Goal: Task Accomplishment & Management: Use online tool/utility

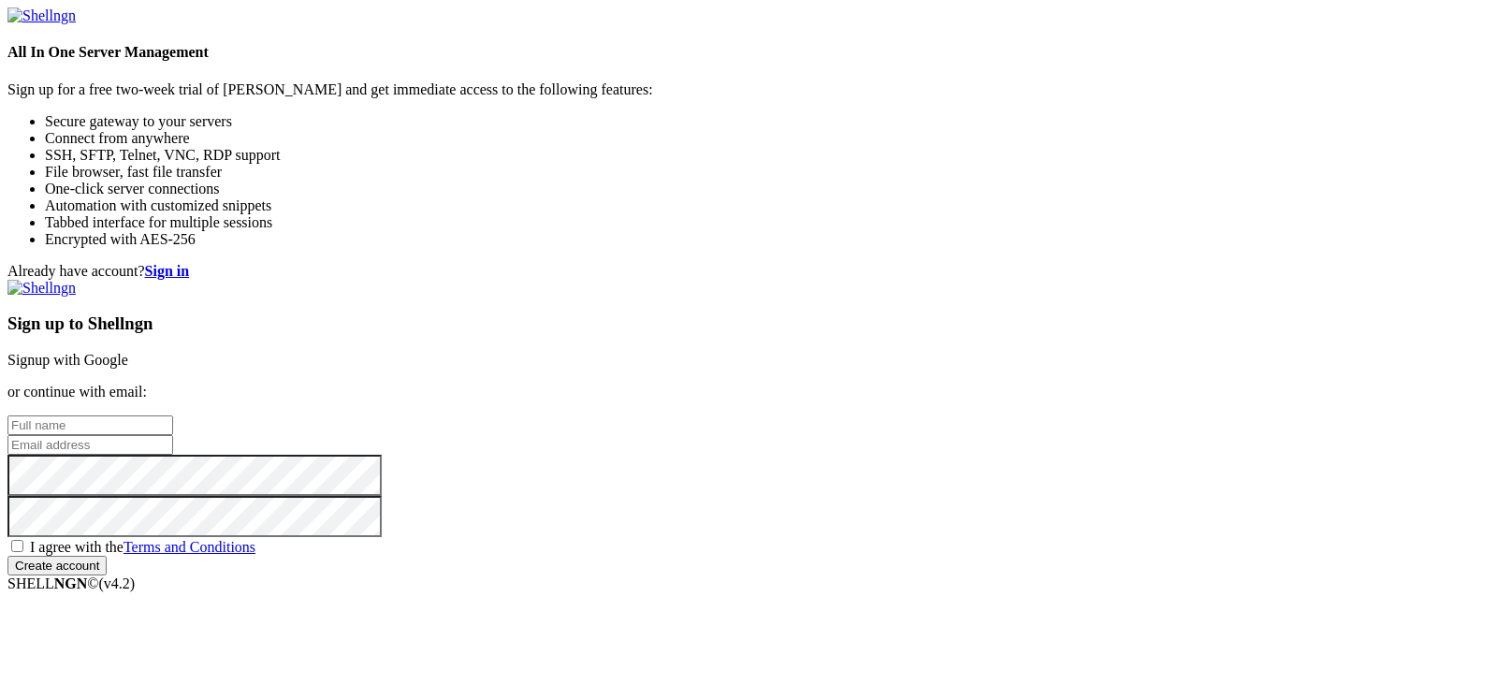
click at [128, 352] on link "Signup with Google" at bounding box center [67, 360] width 121 height 16
click at [173, 415] on input "text" at bounding box center [90, 425] width 166 height 20
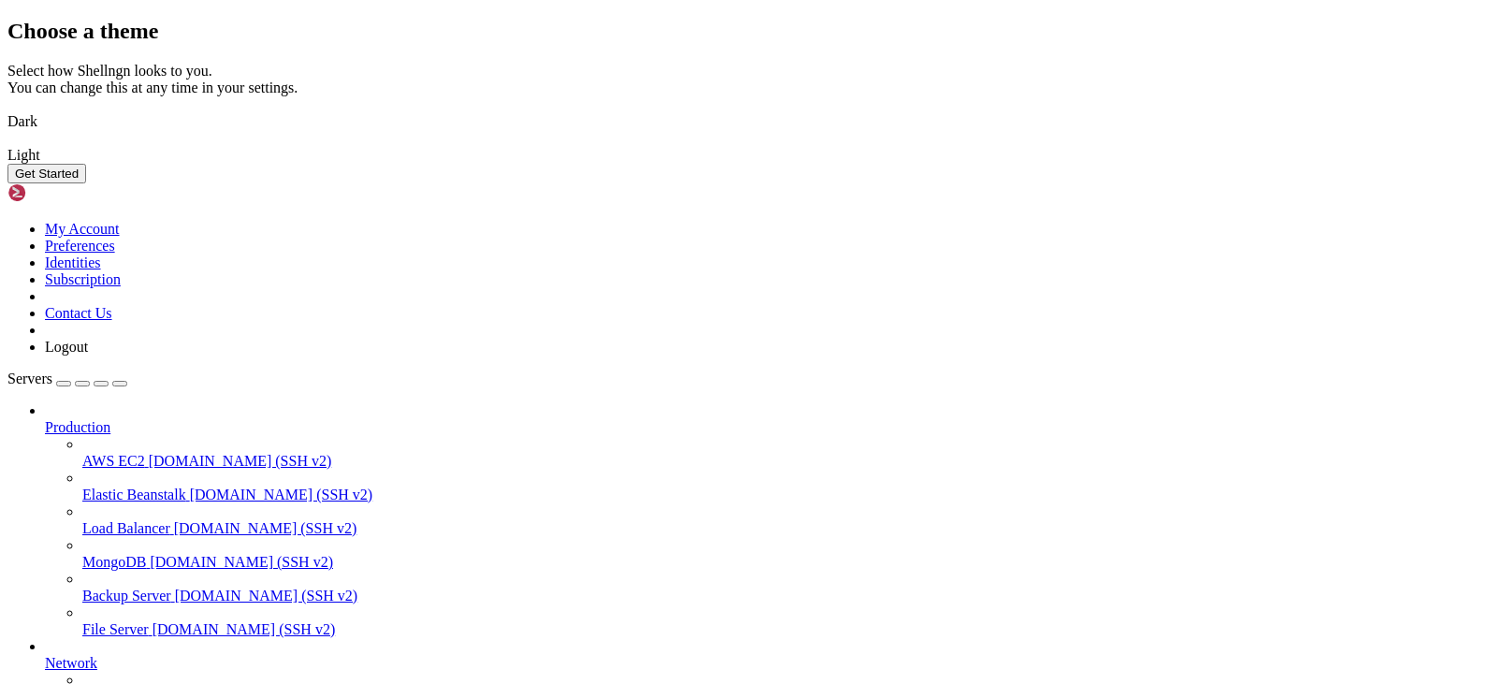
click at [7, 109] on img at bounding box center [7, 109] width 0 height 0
click at [86, 183] on button "Get Started" at bounding box center [46, 174] width 79 height 20
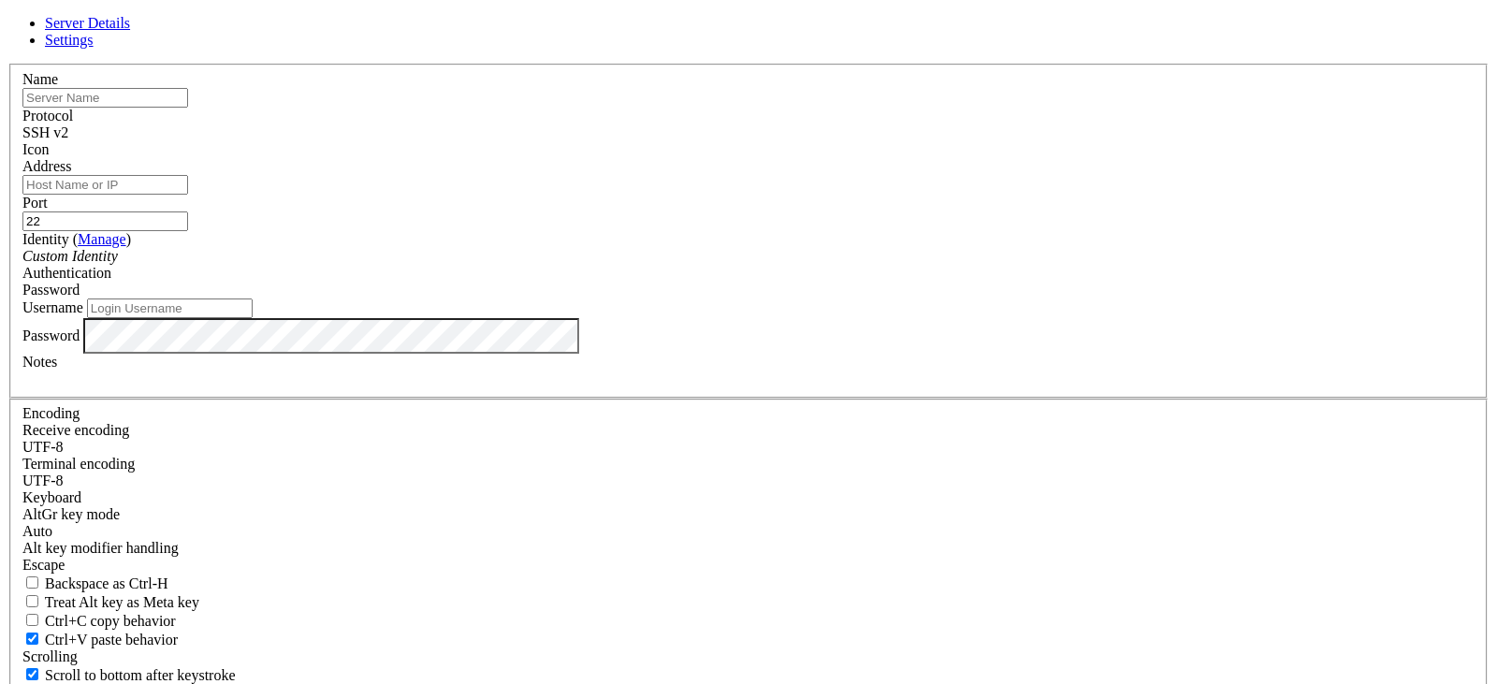
click at [188, 108] on input "text" at bounding box center [105, 98] width 166 height 20
type input "FakeMC"
click at [188, 195] on input "Address" at bounding box center [105, 185] width 166 height 20
click at [865, 141] on div "SSH v2" at bounding box center [748, 132] width 1452 height 17
click at [862, 141] on div "SSH v2" at bounding box center [748, 132] width 1452 height 17
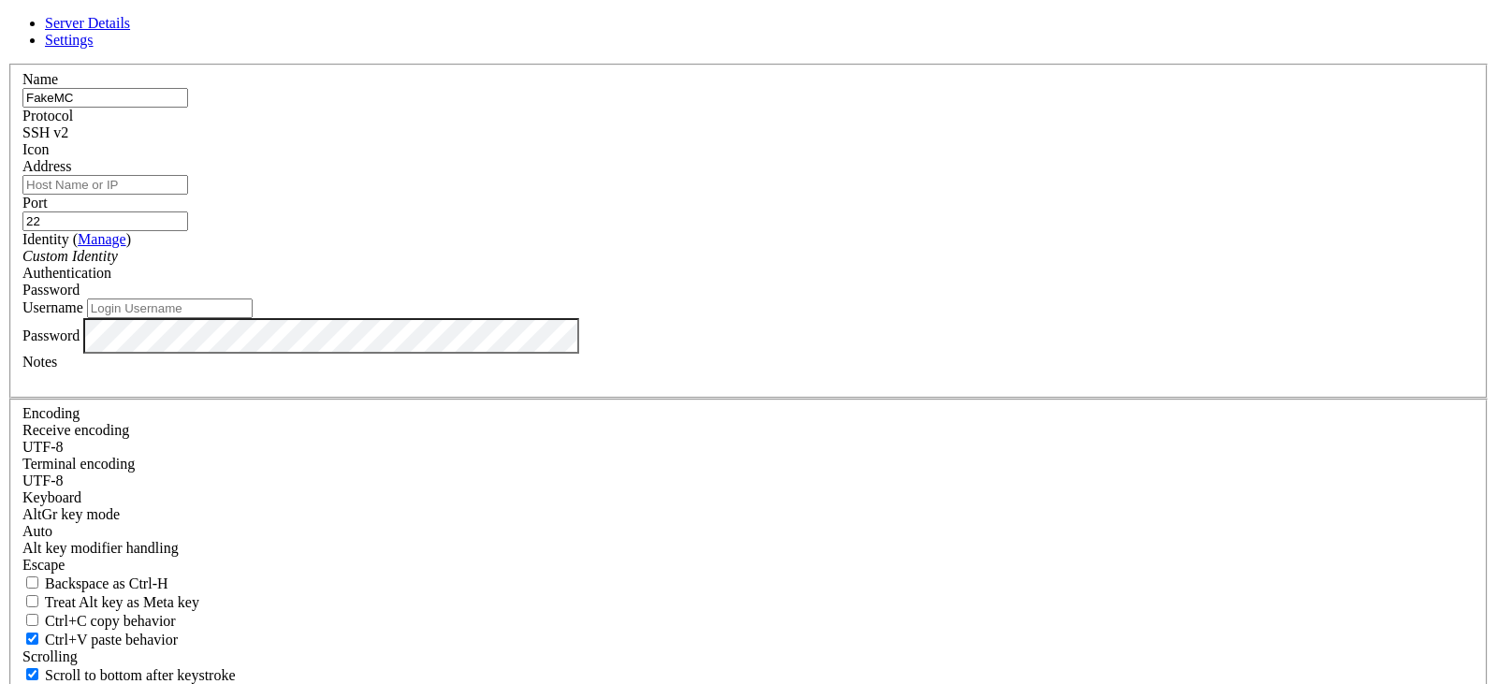
click at [22, 158] on span at bounding box center [22, 158] width 0 height 0
click at [188, 231] on input "22" at bounding box center [105, 221] width 166 height 20
click at [862, 296] on div "Password" at bounding box center [748, 290] width 1452 height 17
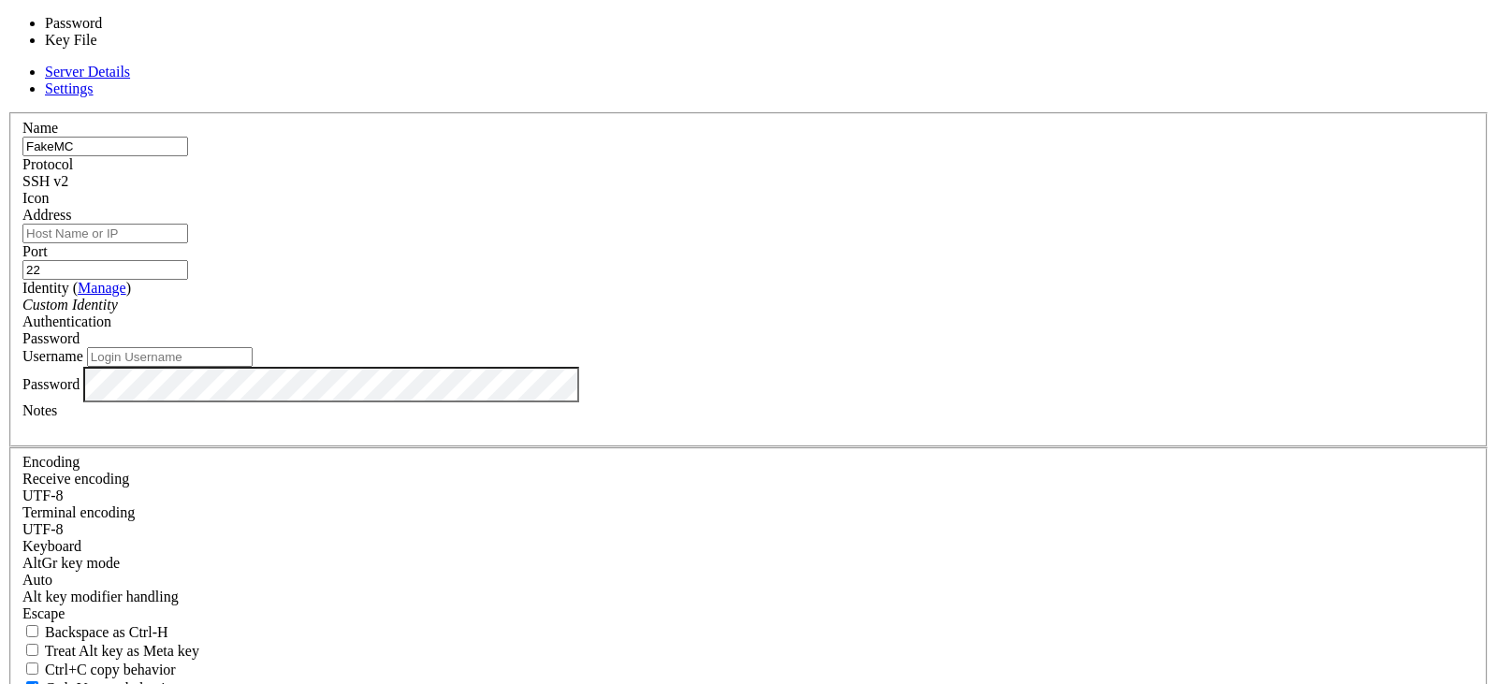
click at [752, 313] on div "Identity ( Manage ) Custom Identity" at bounding box center [748, 297] width 1452 height 34
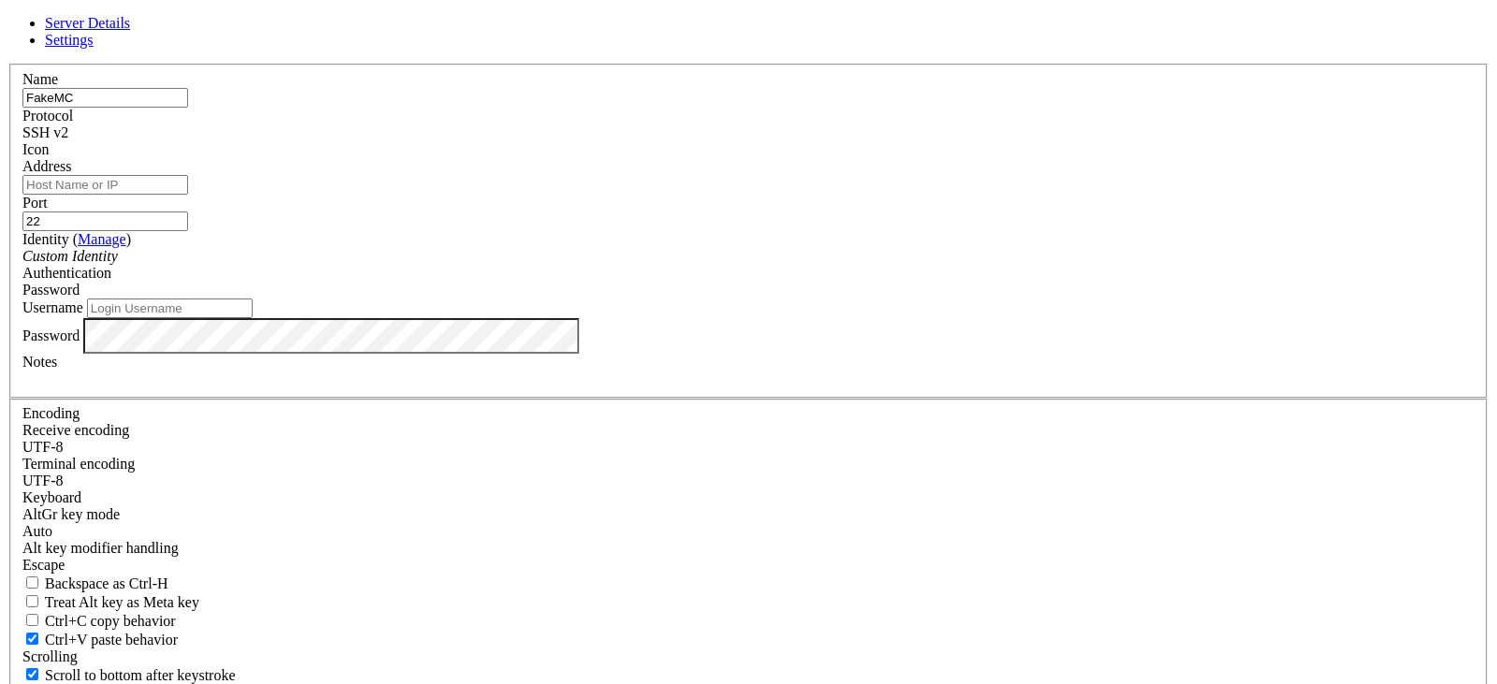
click at [711, 265] on div "Custom Identity" at bounding box center [748, 256] width 1452 height 17
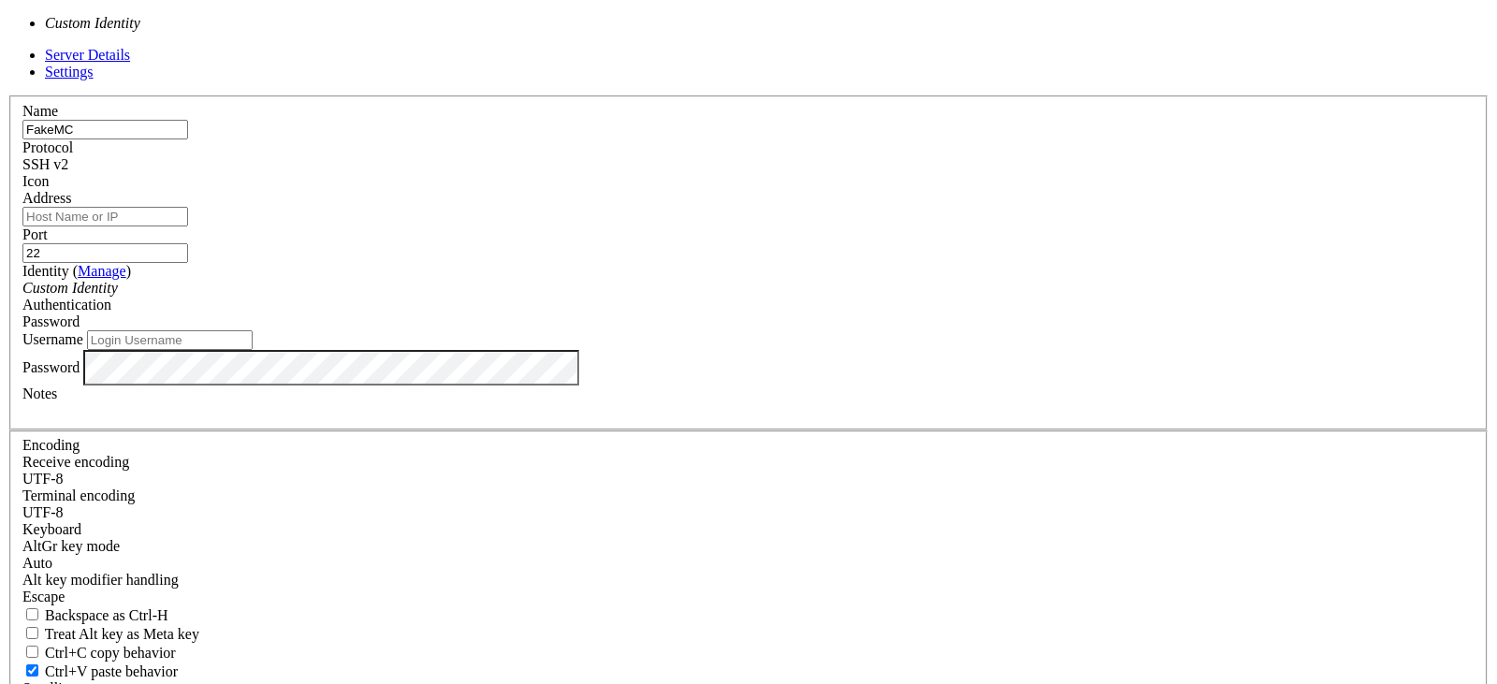
click at [286, 32] on div "Custom Identity" at bounding box center [146, 23] width 279 height 17
click at [253, 350] on input "Username" at bounding box center [170, 340] width 166 height 20
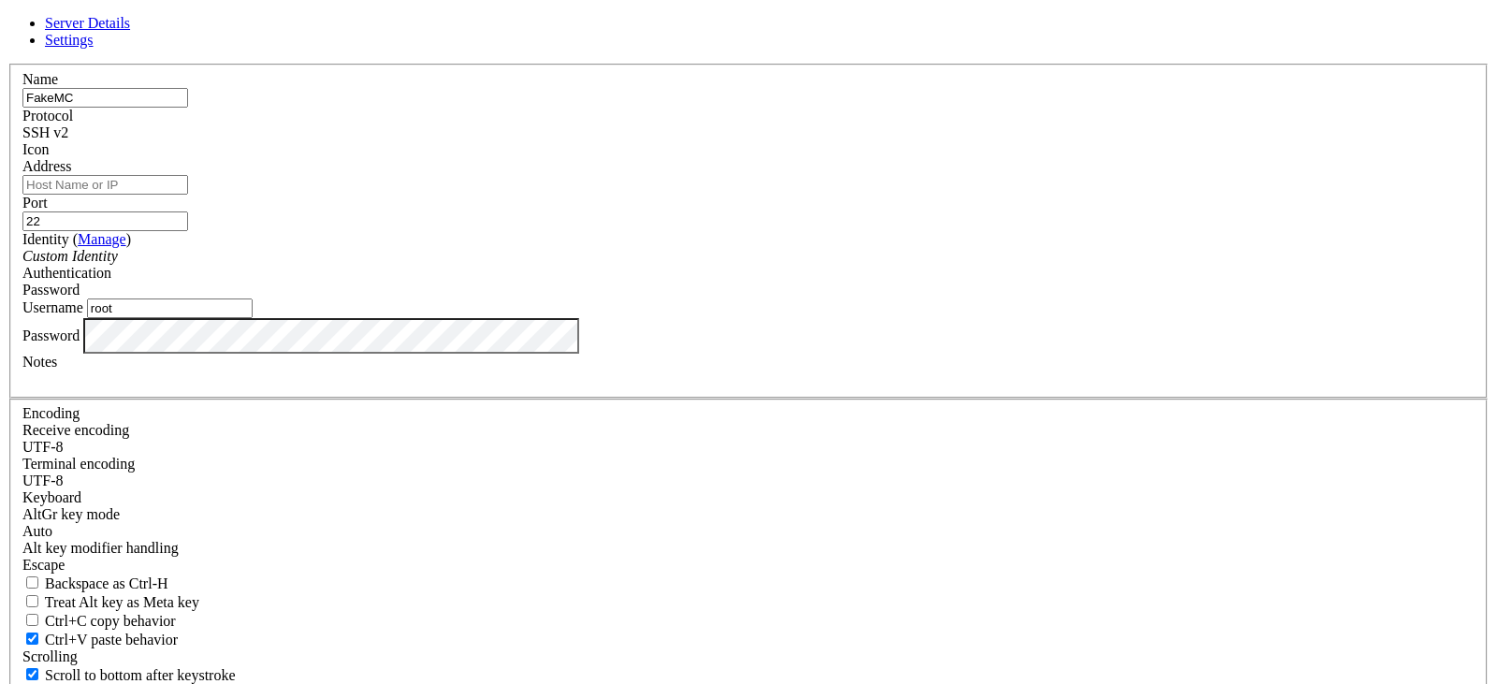
type input "root"
click at [1452, 186] on div "Server Details Settings Name FakeMC Protocol SSH v2 Icon" at bounding box center [748, 401] width 1482 height 773
click at [188, 195] on input "Address" at bounding box center [105, 185] width 166 height 20
paste input "[TECHNICAL_ID]"
type input "[TECHNICAL_ID]"
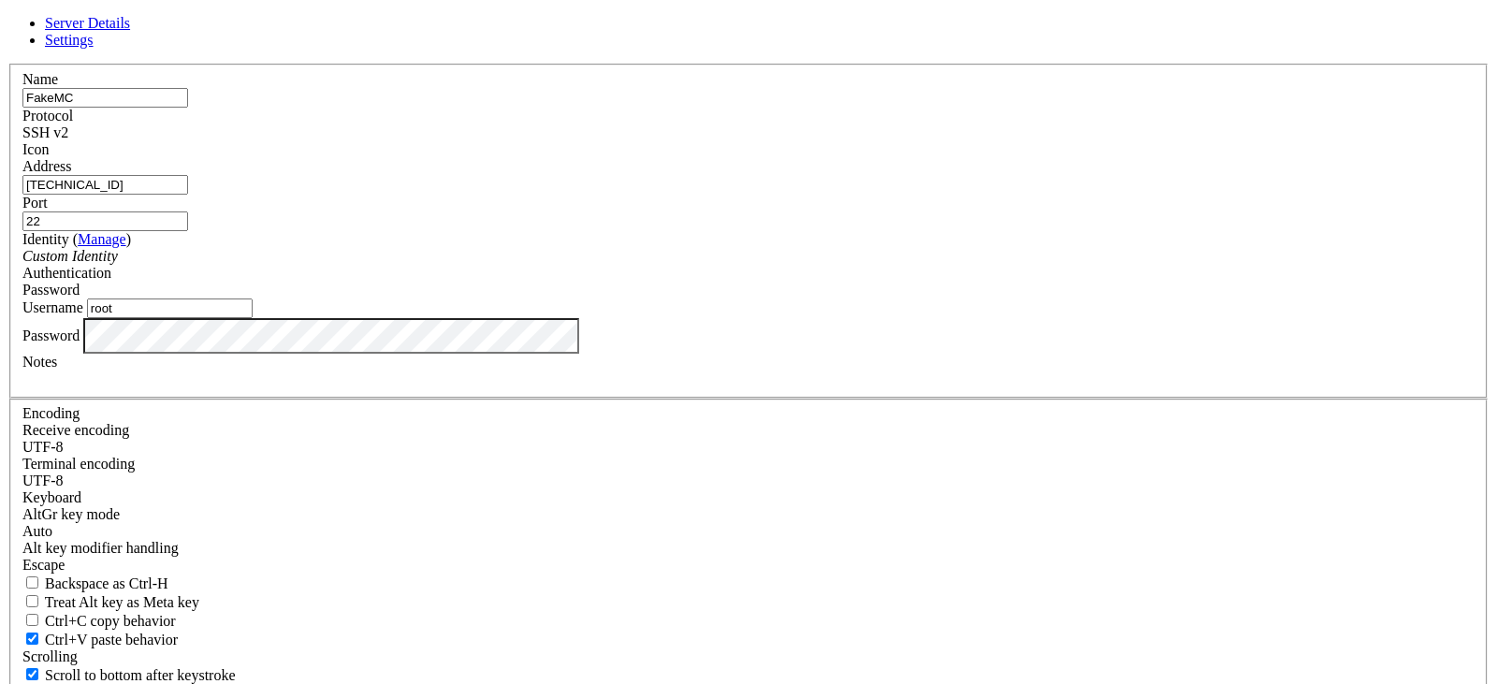
click at [569, 387] on div at bounding box center [748, 379] width 1452 height 17
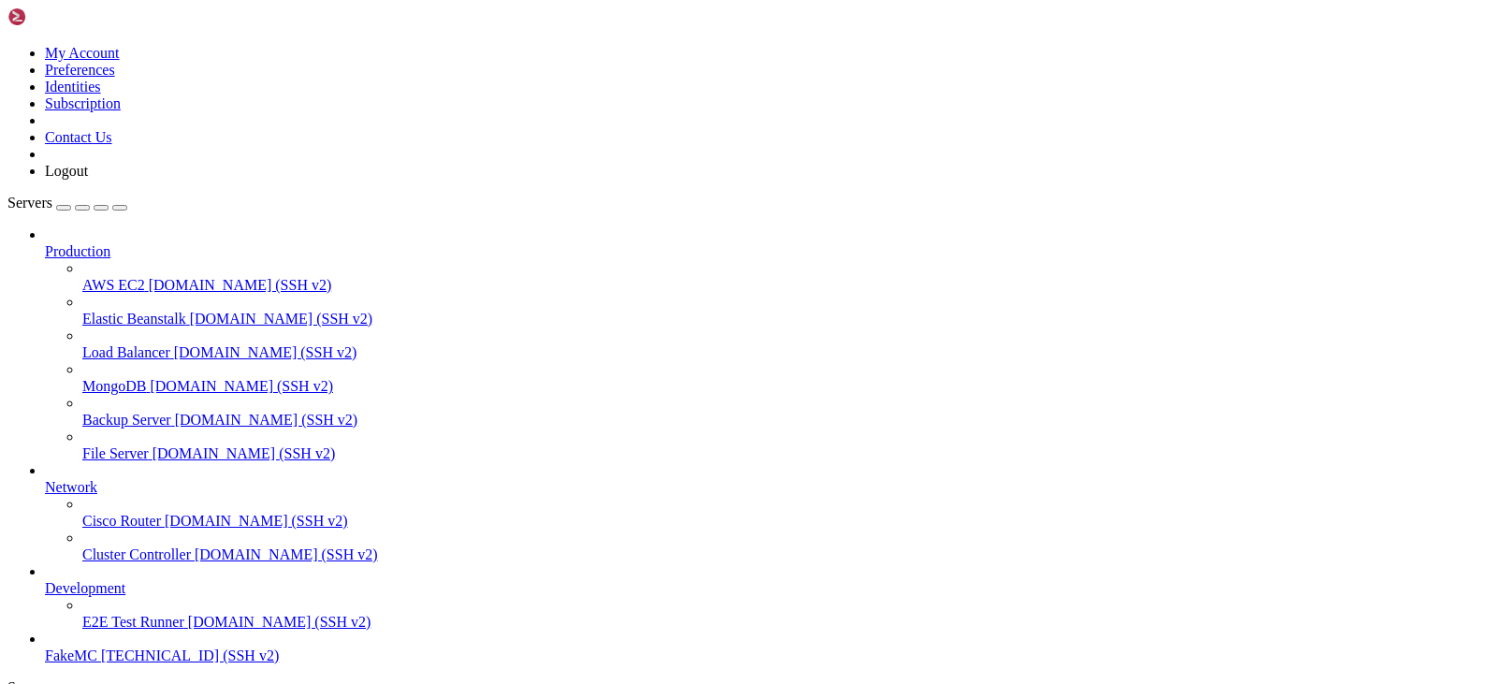
click at [175, 412] on span "[DOMAIN_NAME] (SSH v2)" at bounding box center [266, 420] width 183 height 16
click at [126, 647] on span "[TECHNICAL_ID] (SSH v2)" at bounding box center [190, 655] width 178 height 16
click at [118, 647] on span "[TECHNICAL_ID] (SSH v2)" at bounding box center [190, 655] width 178 height 16
click at [97, 647] on span "FakeMC" at bounding box center [71, 655] width 52 height 16
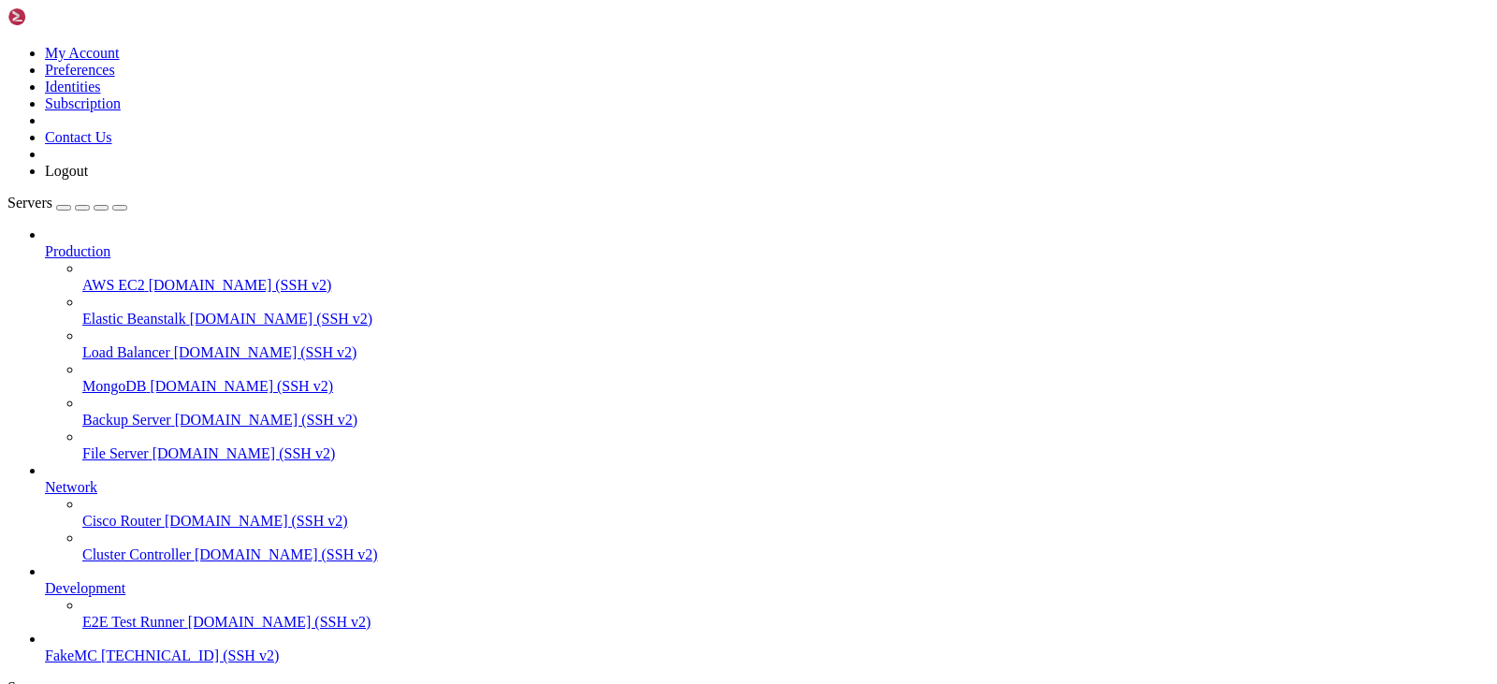
click at [97, 647] on span "FakeMC" at bounding box center [71, 655] width 52 height 16
click at [71, 205] on button "button" at bounding box center [63, 208] width 15 height 6
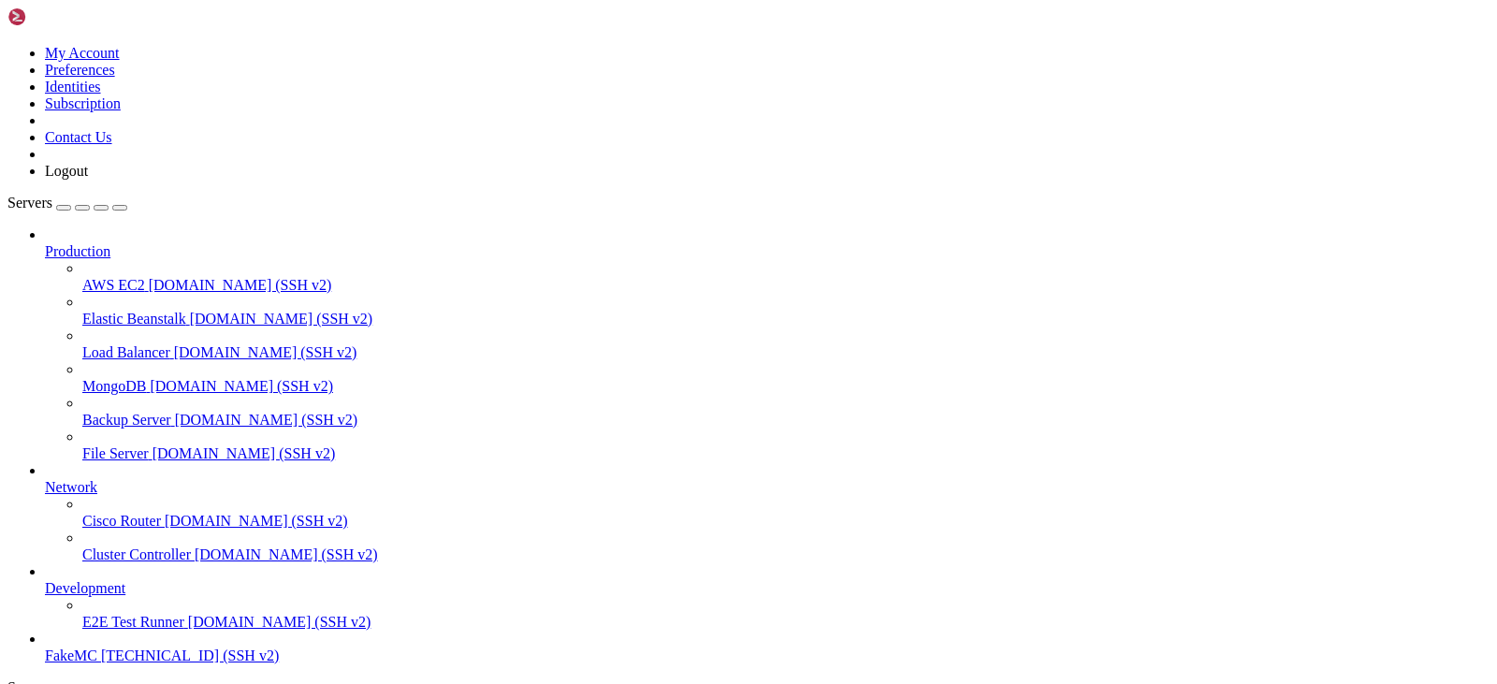
click at [93, 647] on span "FakeMC" at bounding box center [71, 655] width 52 height 16
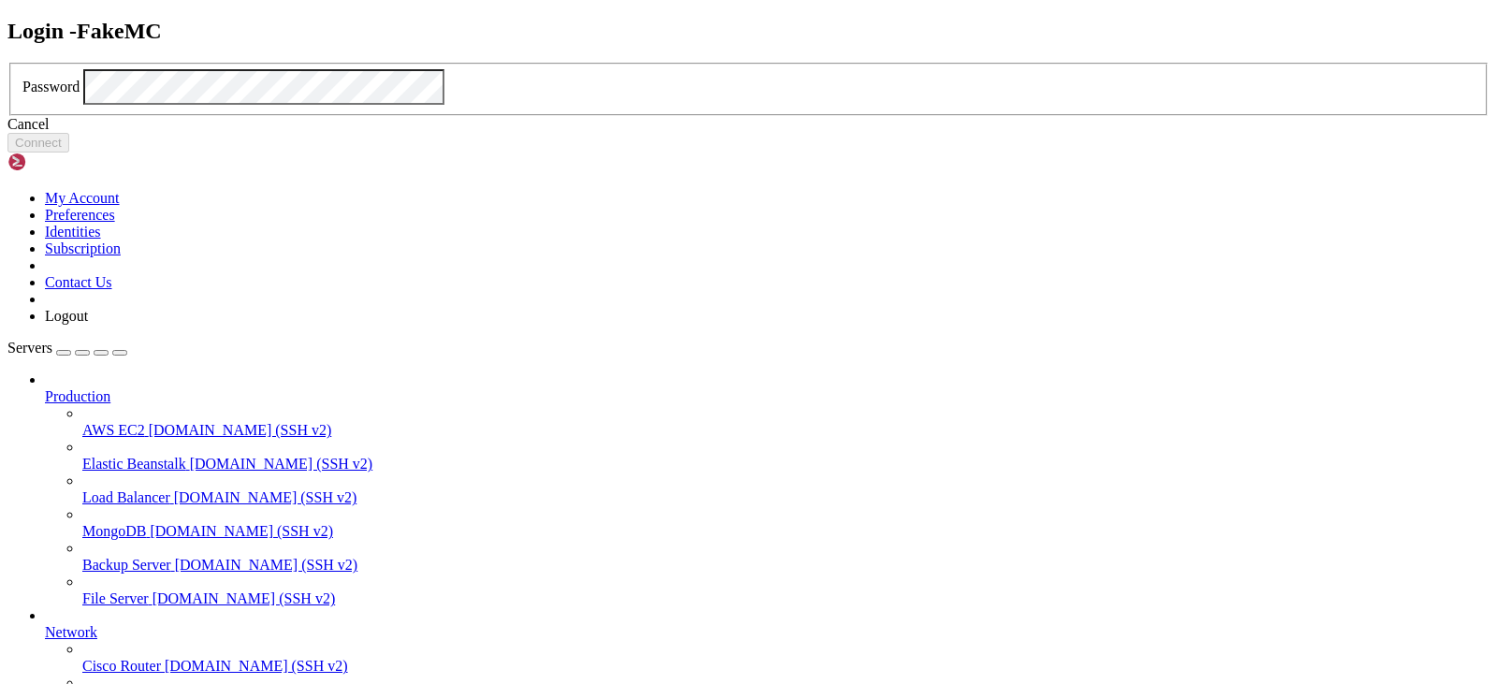
click at [7, 63] on icon at bounding box center [7, 63] width 0 height 0
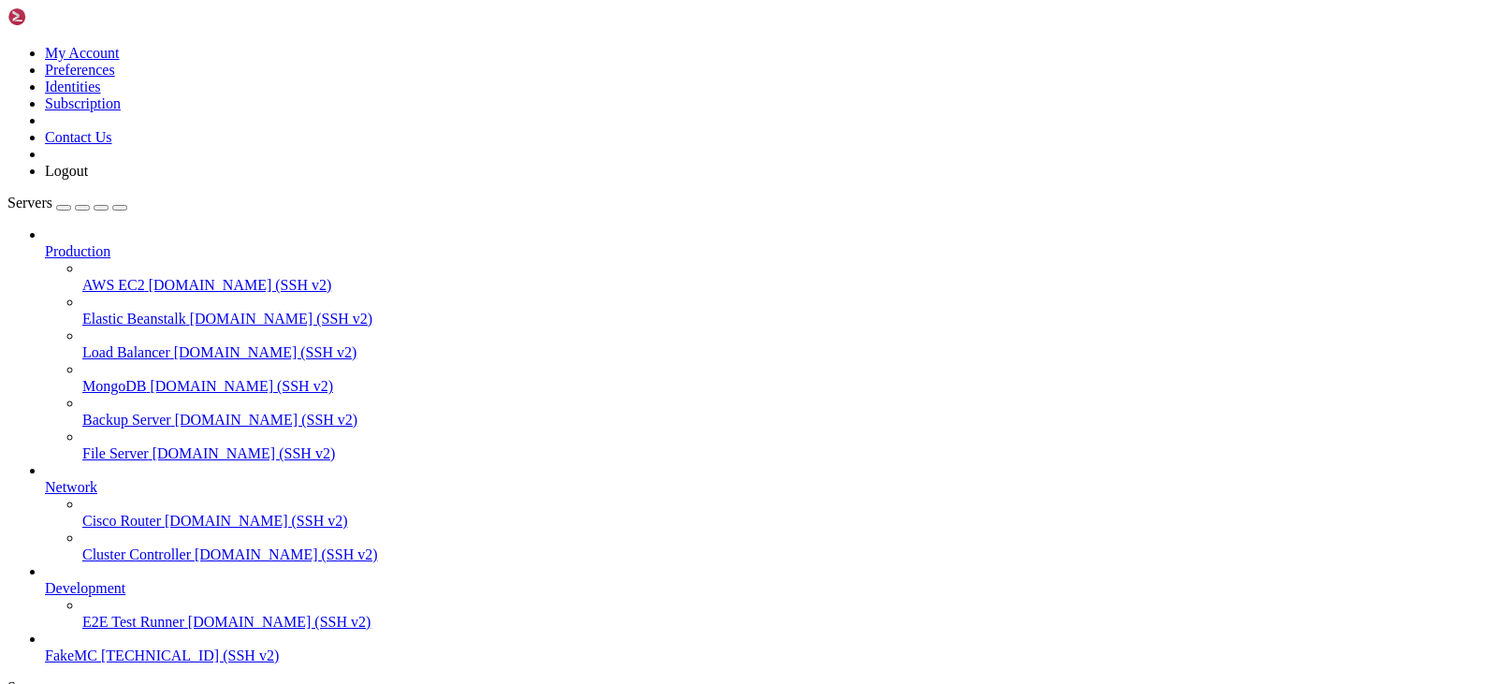
click at [64, 208] on div "button" at bounding box center [64, 208] width 0 height 0
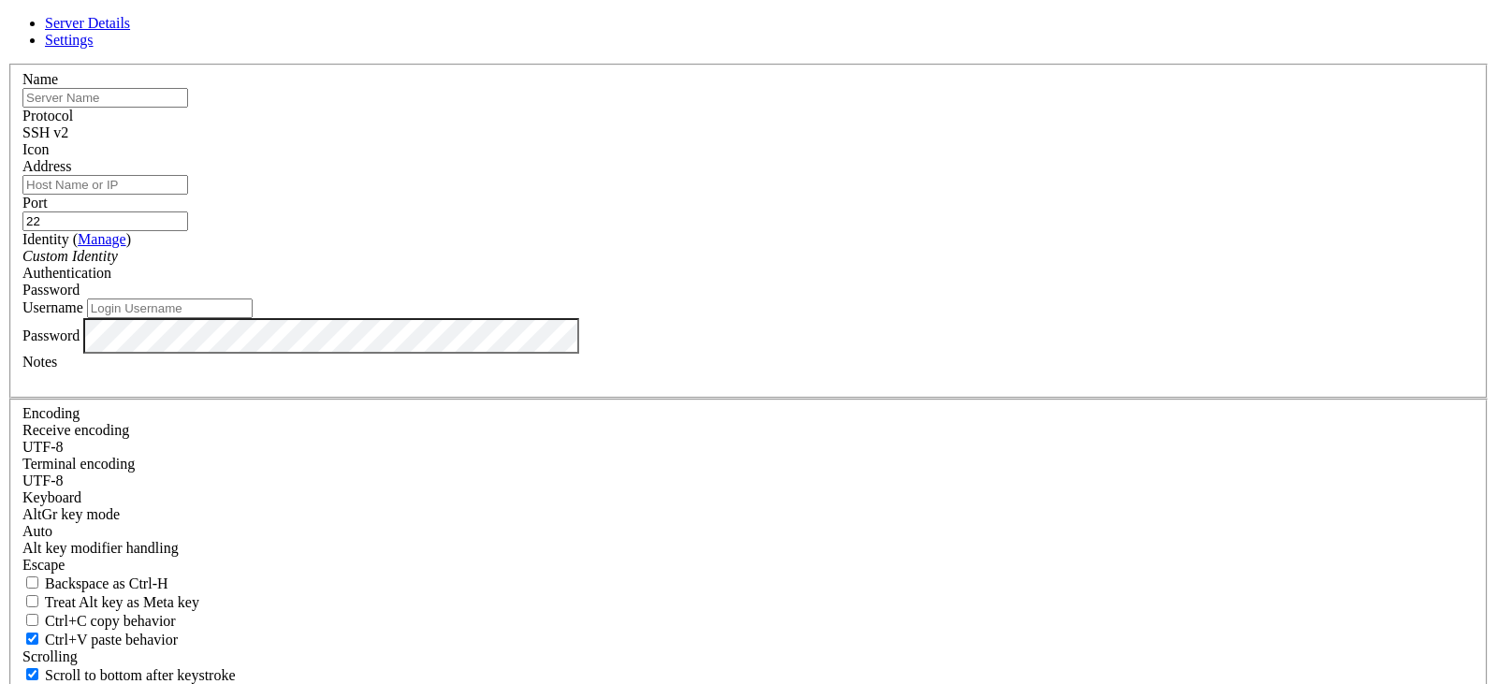
click at [852, 141] on div "SSH v2" at bounding box center [748, 132] width 1452 height 17
click at [849, 298] on div "Password" at bounding box center [748, 290] width 1452 height 17
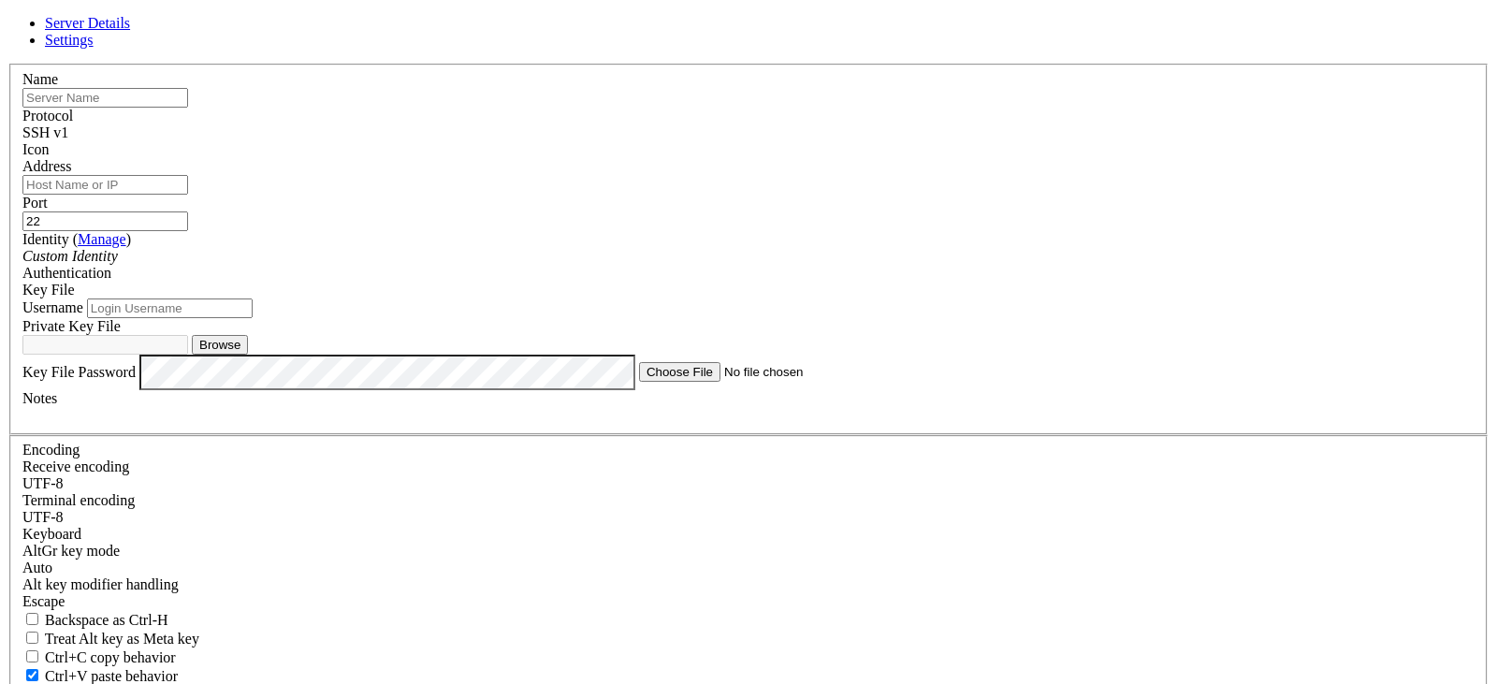
click at [869, 282] on div "Key File" at bounding box center [748, 290] width 1452 height 17
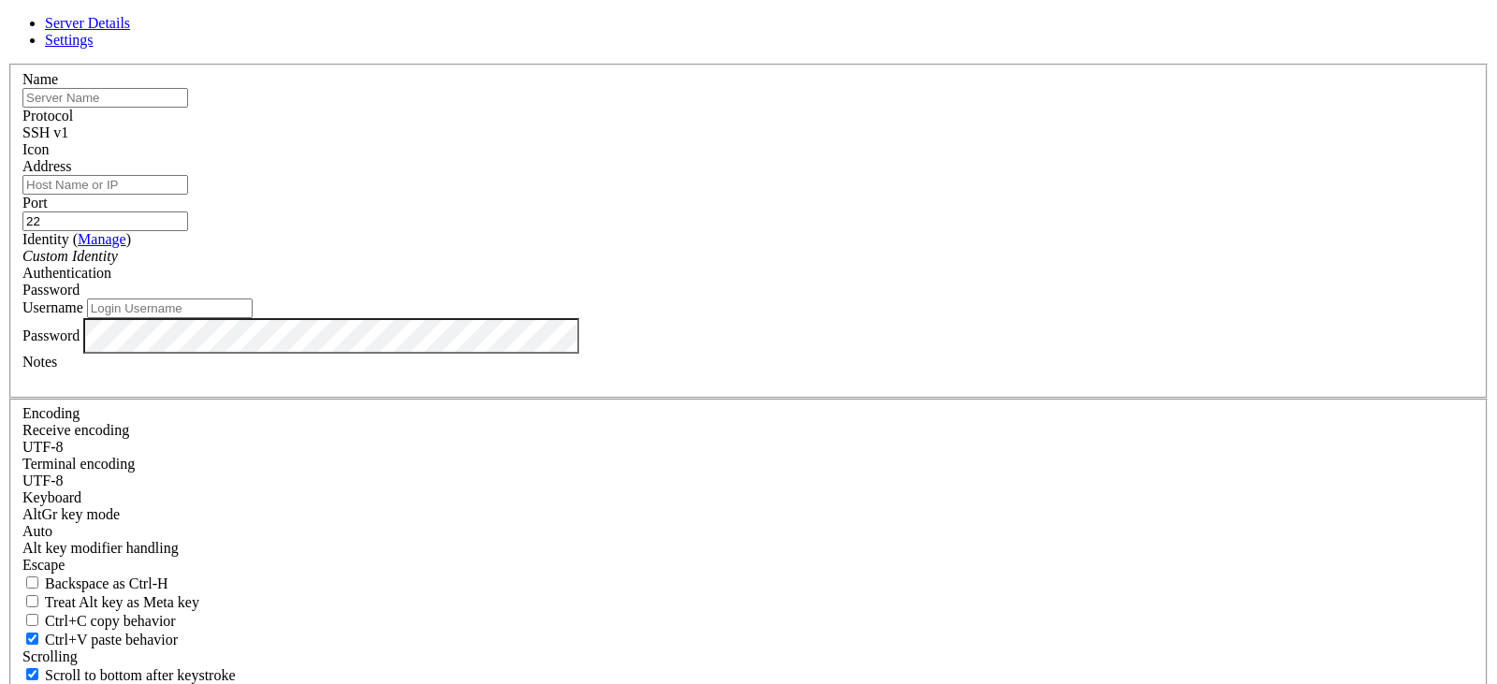
click at [7, 64] on icon at bounding box center [7, 64] width 0 height 0
